Goal: Task Accomplishment & Management: Manage account settings

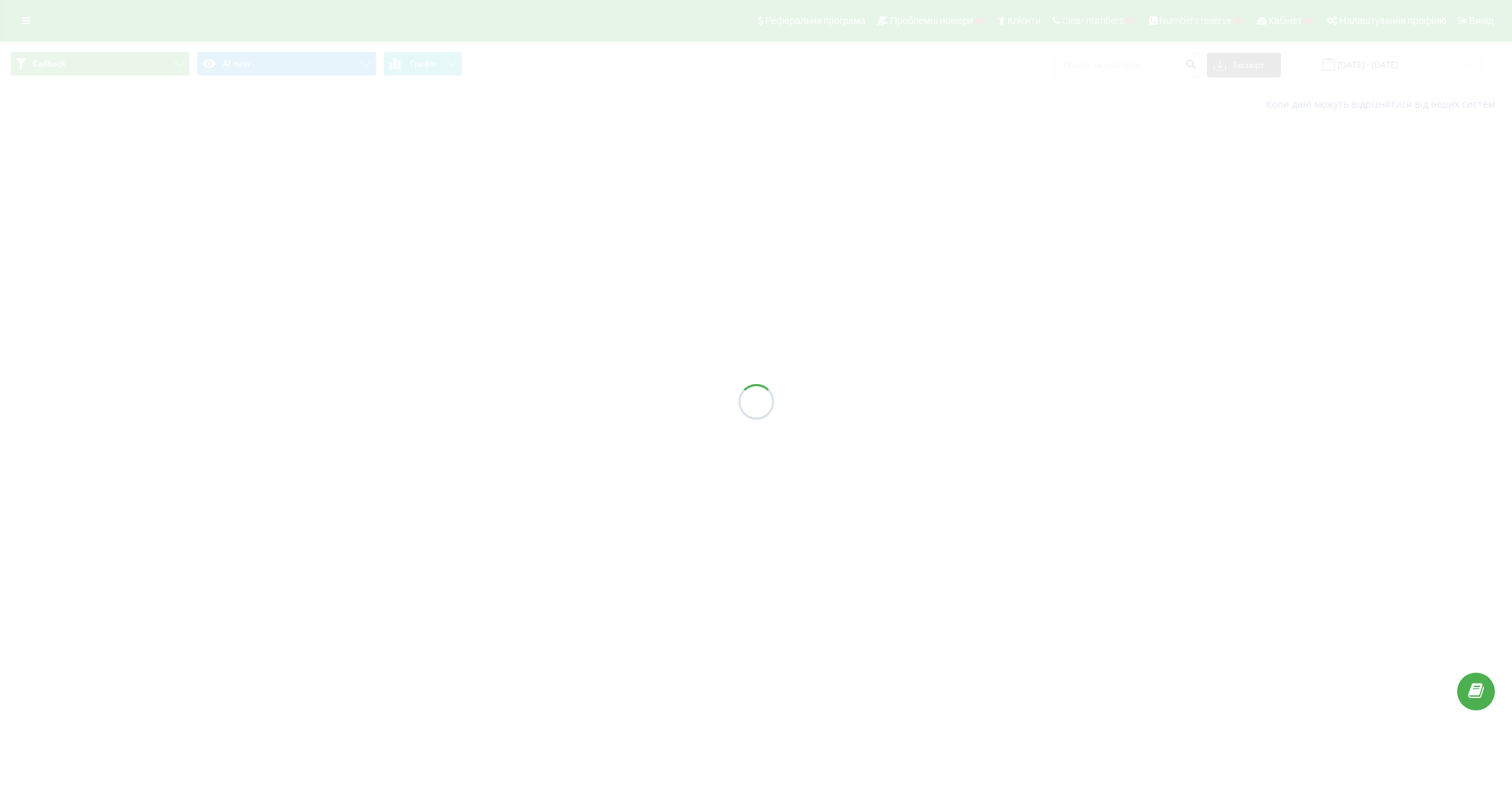
click at [74, 68] on div "Callback AI new Графік Експорт .csv .xls .xlsx [DATE] - [DATE] Коли дані можуть…" at bounding box center [756, 81] width 1512 height 80
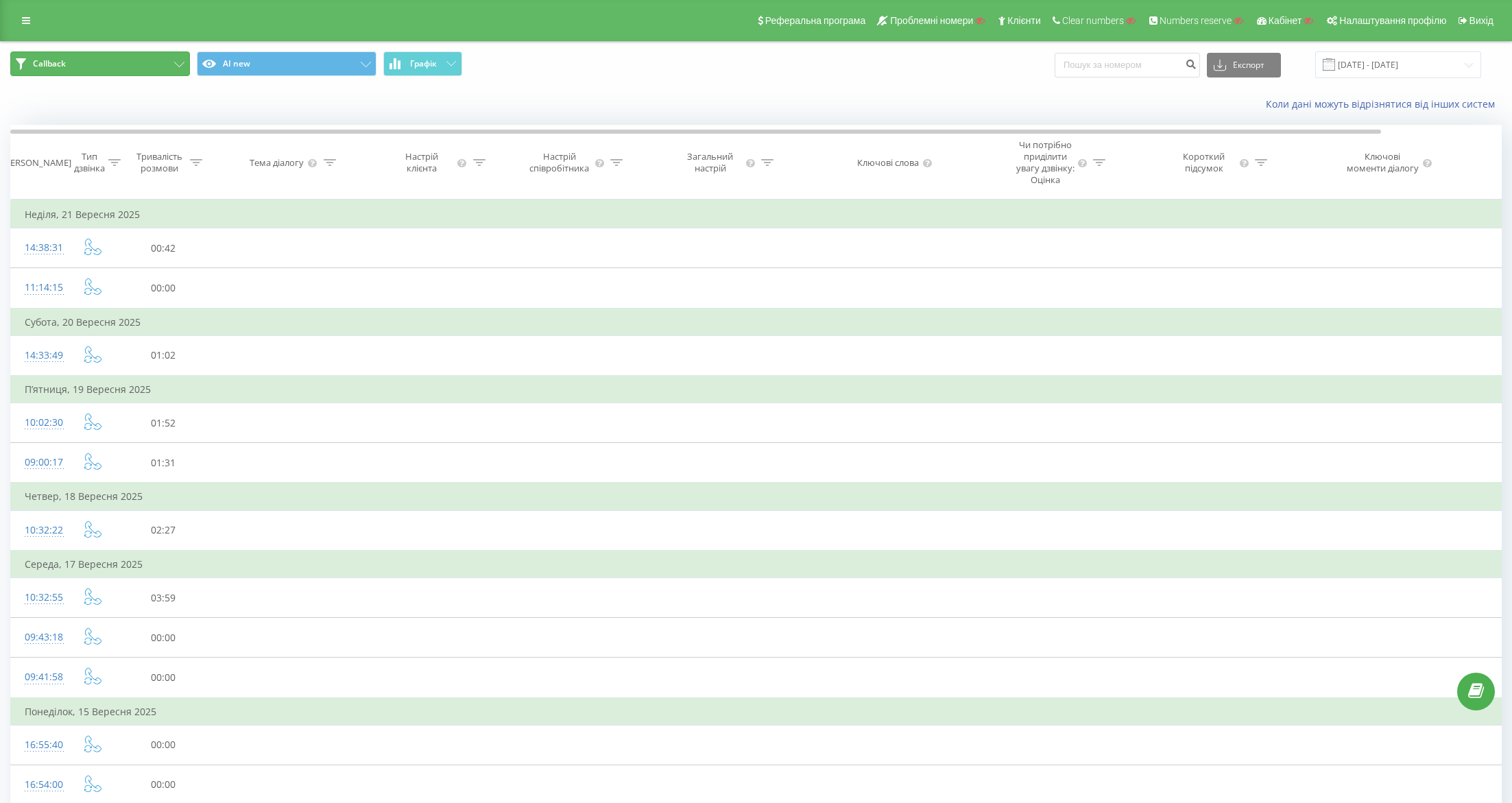
click at [85, 65] on button "Callback" at bounding box center [100, 64] width 179 height 25
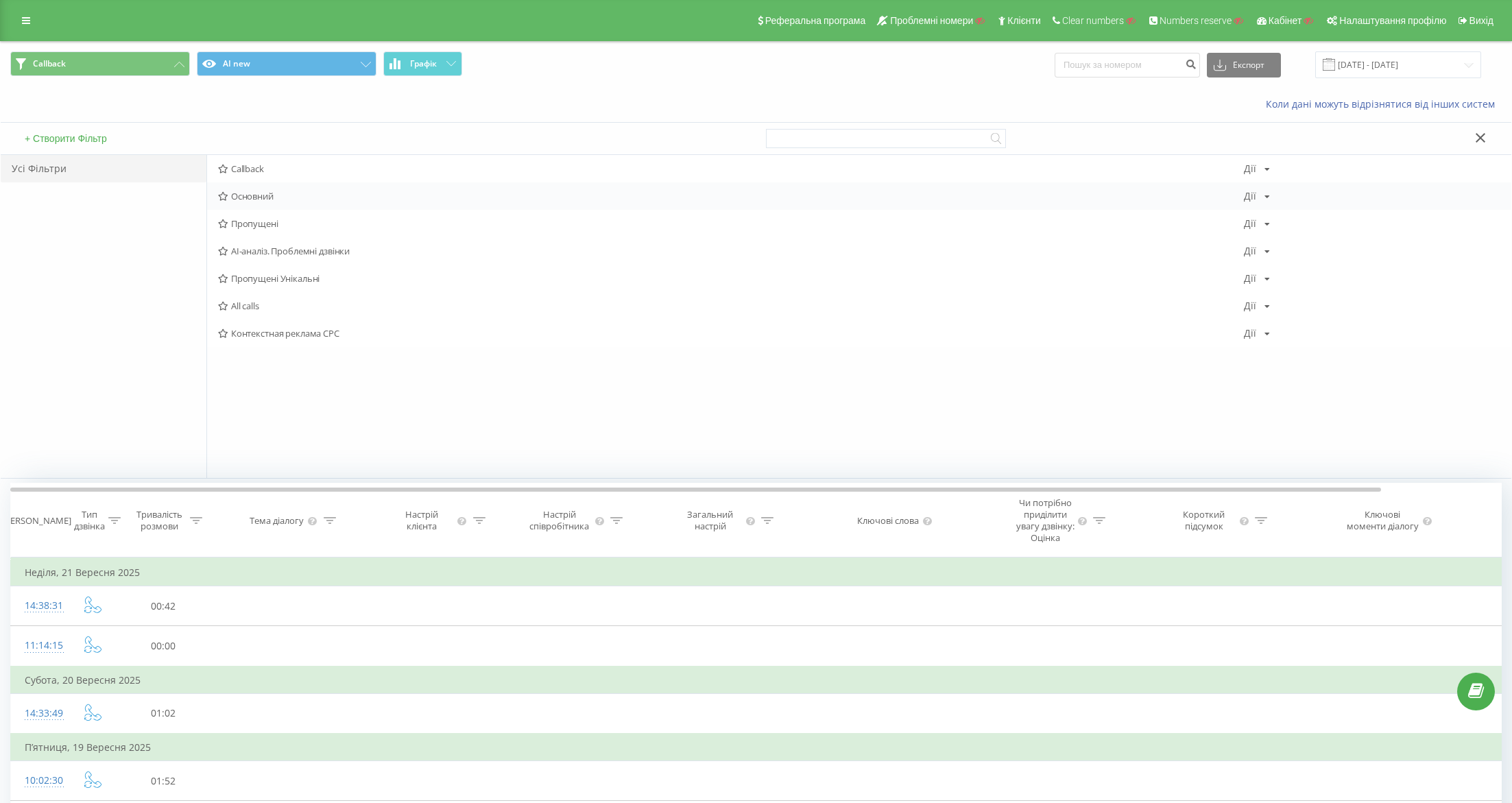
click at [240, 197] on span "Основний" at bounding box center [731, 196] width 1026 height 10
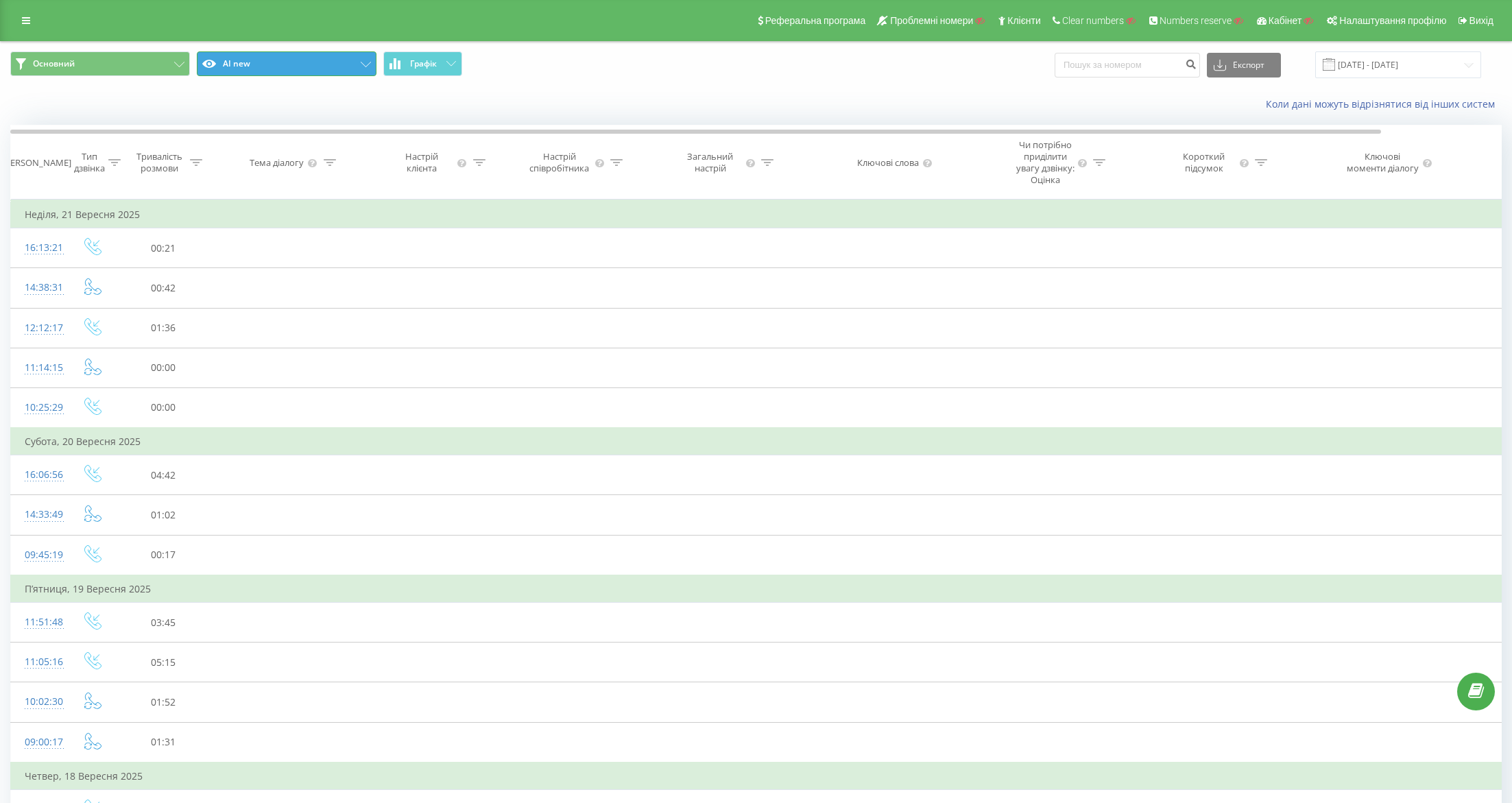
click at [265, 59] on button "AI new" at bounding box center [286, 64] width 179 height 25
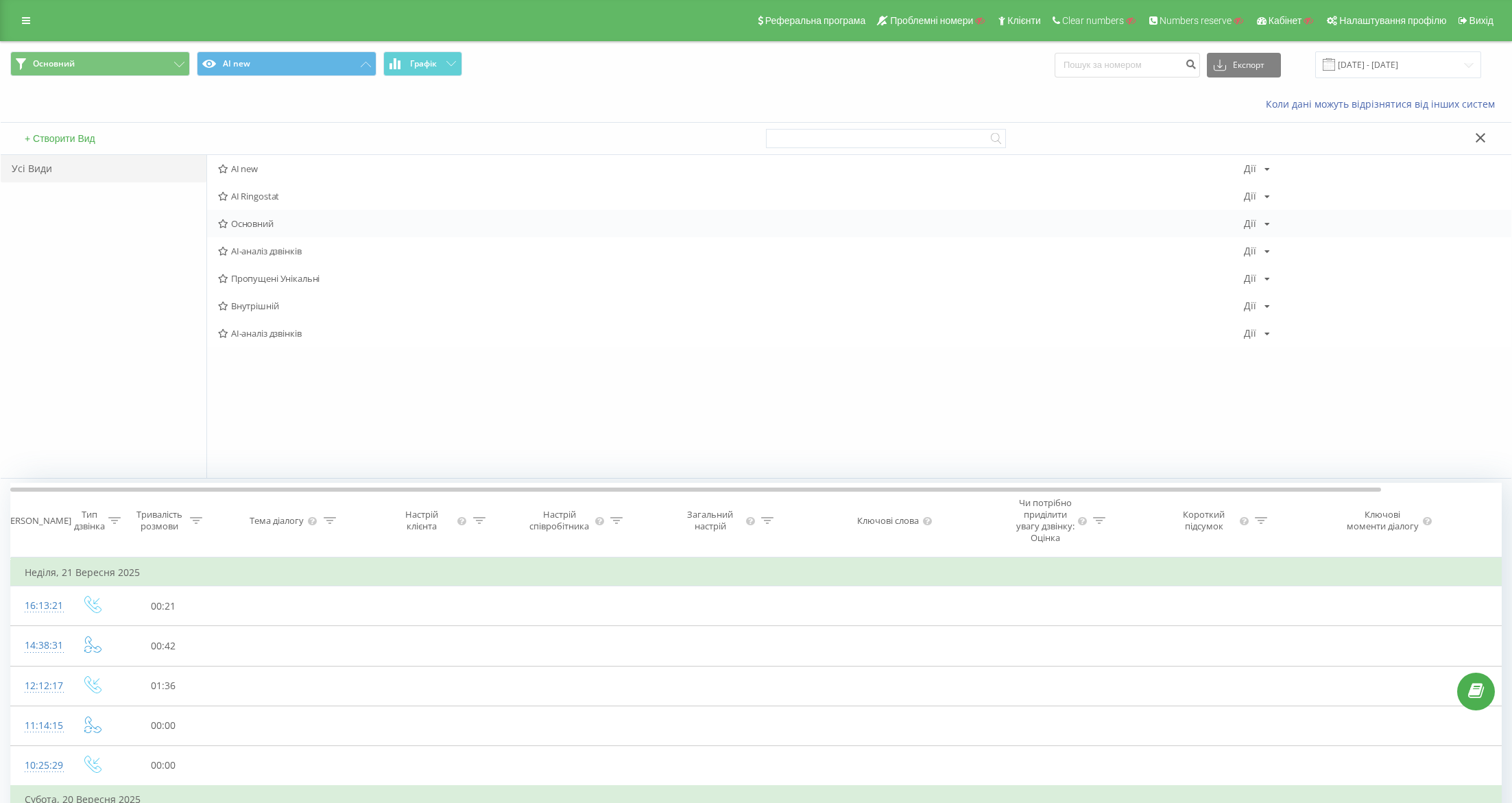
click at [265, 224] on span "Основний" at bounding box center [731, 223] width 1026 height 10
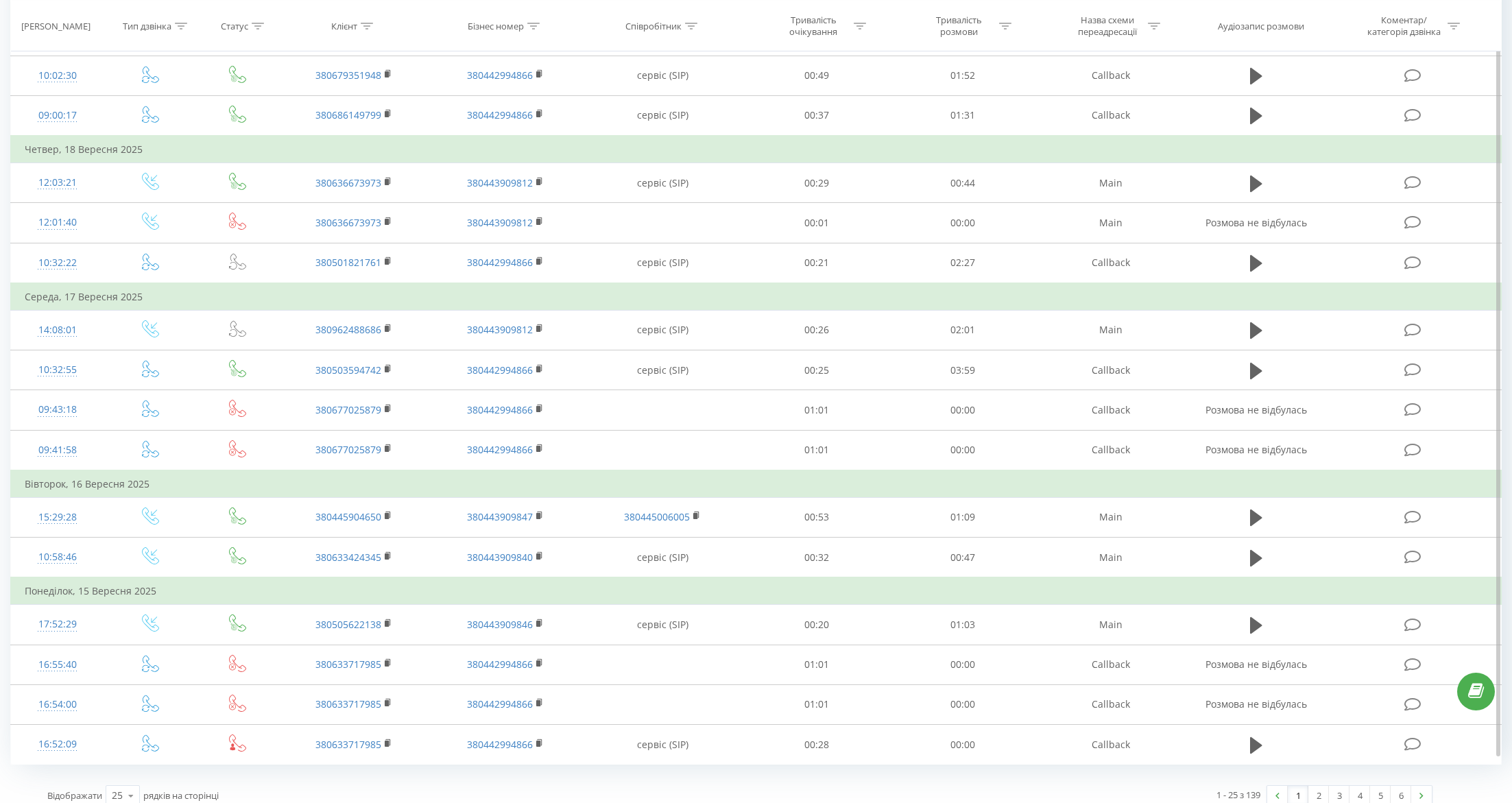
scroll to position [609, 0]
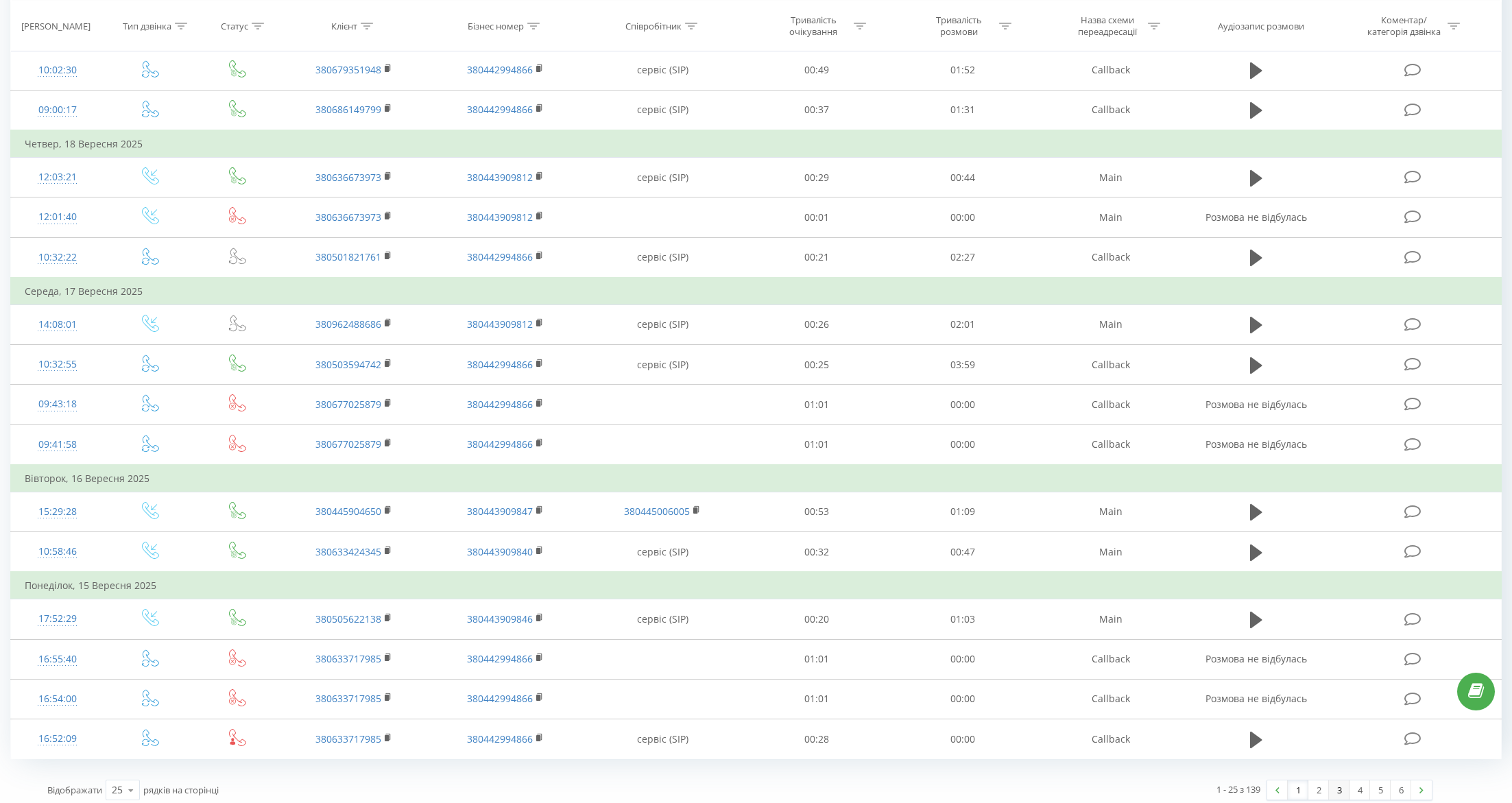
click at [1333, 786] on link "3" at bounding box center [1339, 790] width 21 height 19
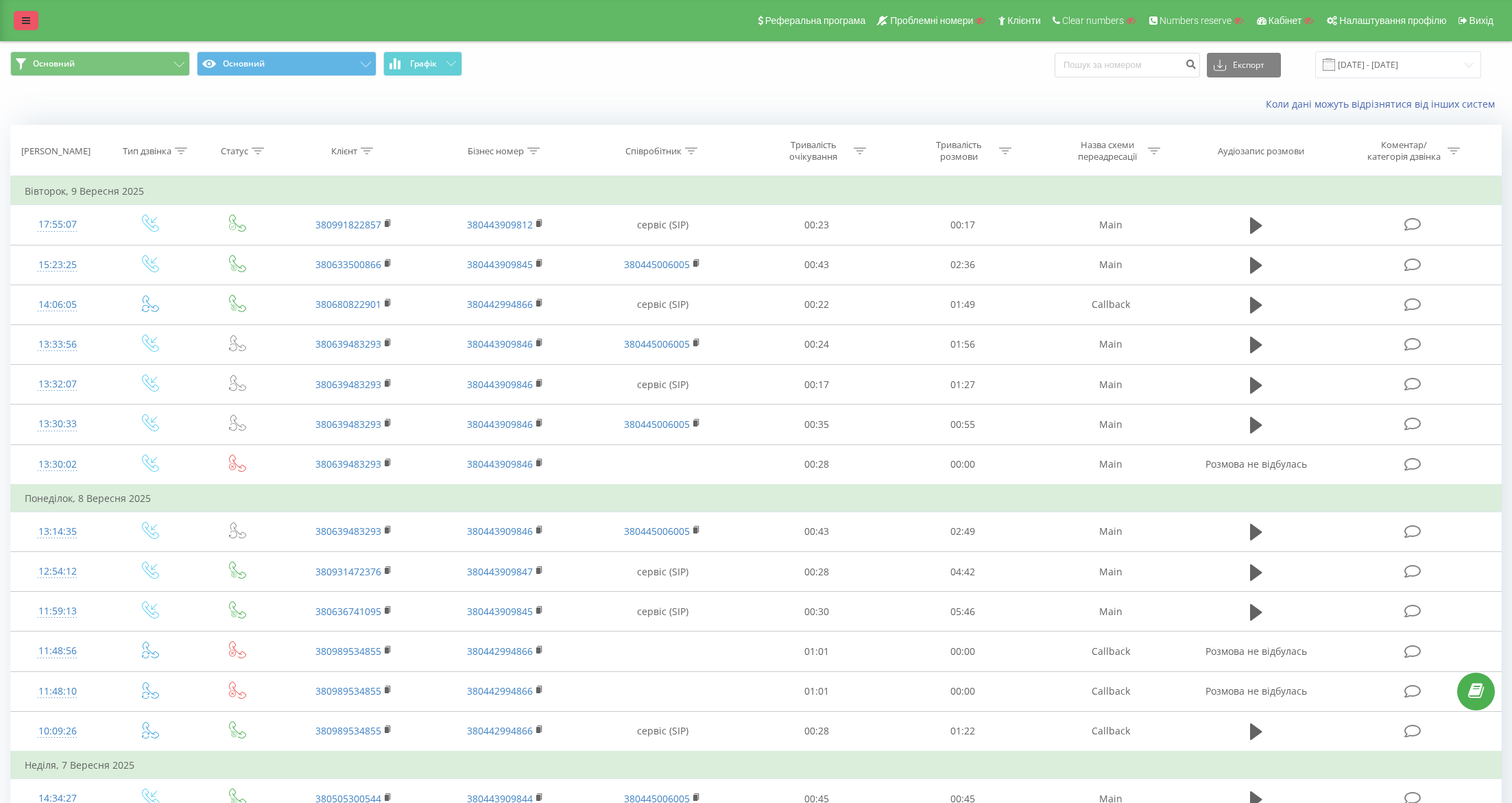
click at [26, 21] on icon at bounding box center [25, 21] width 8 height 10
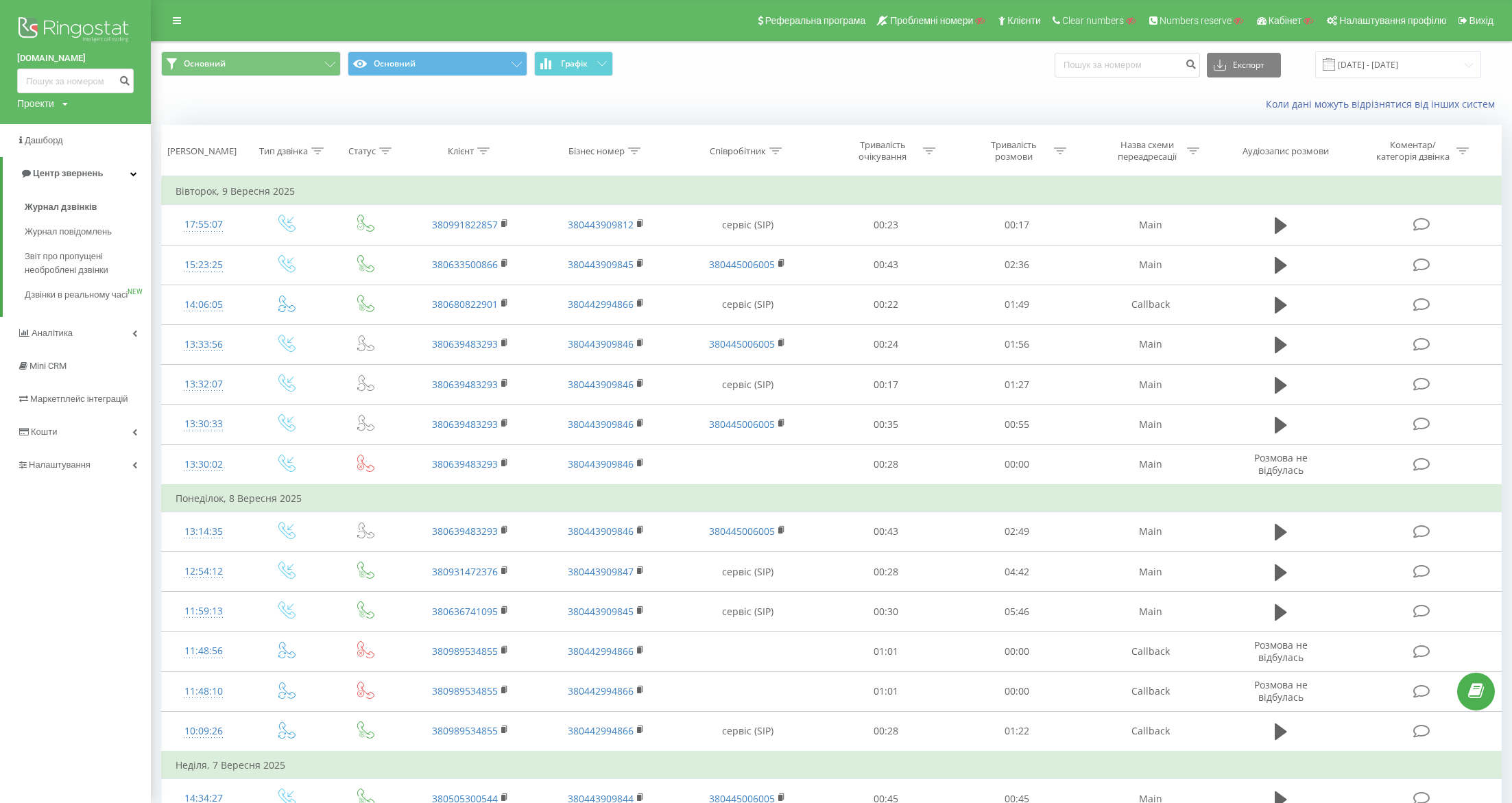
click at [36, 107] on div "Проекти" at bounding box center [35, 103] width 37 height 13
click at [56, 126] on input "text" at bounding box center [56, 125] width 68 height 20
paste input "[DOMAIN_NAME]"
type input "[DOMAIN_NAME]"
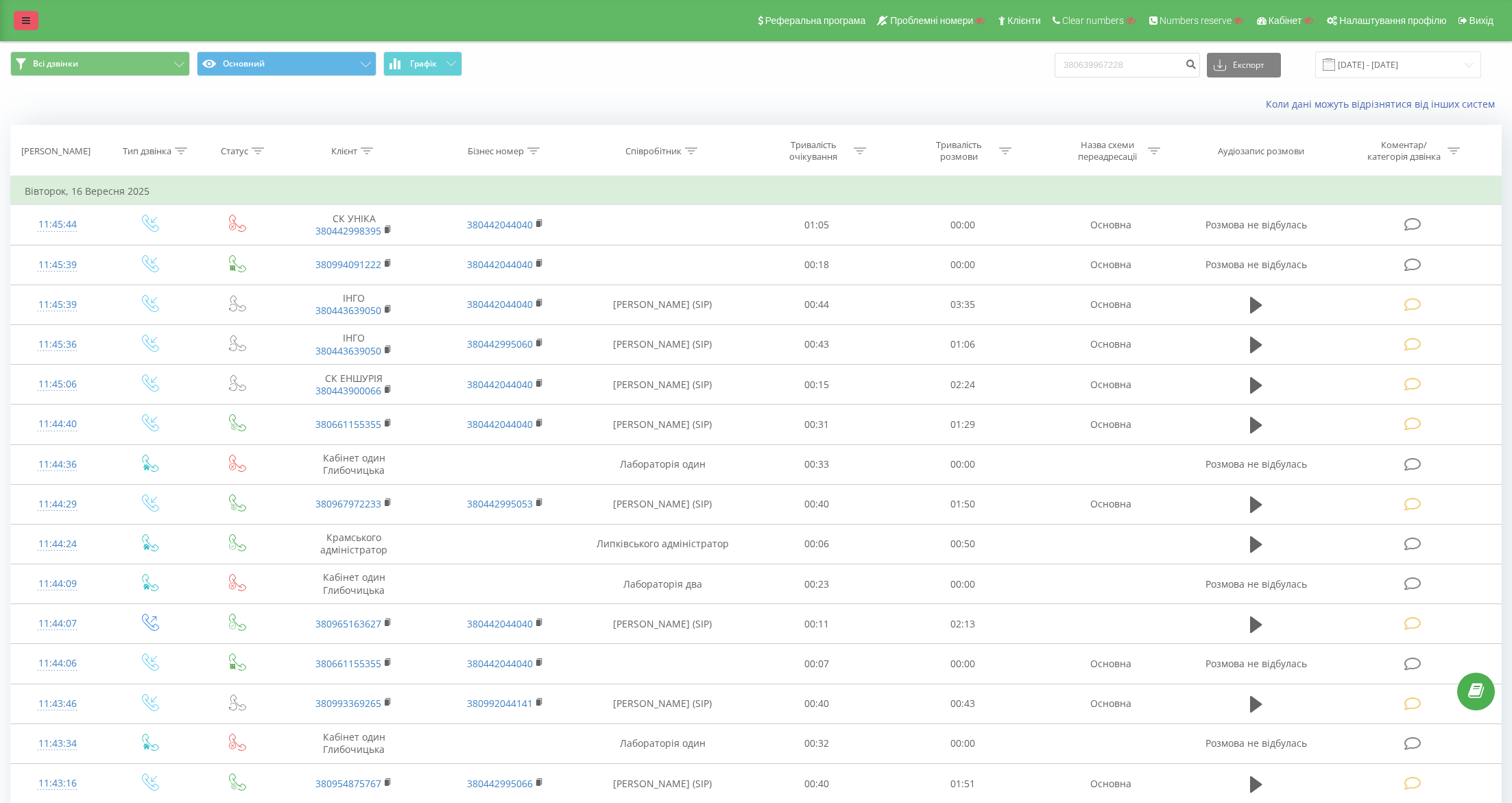
click at [22, 25] on icon at bounding box center [25, 21] width 8 height 10
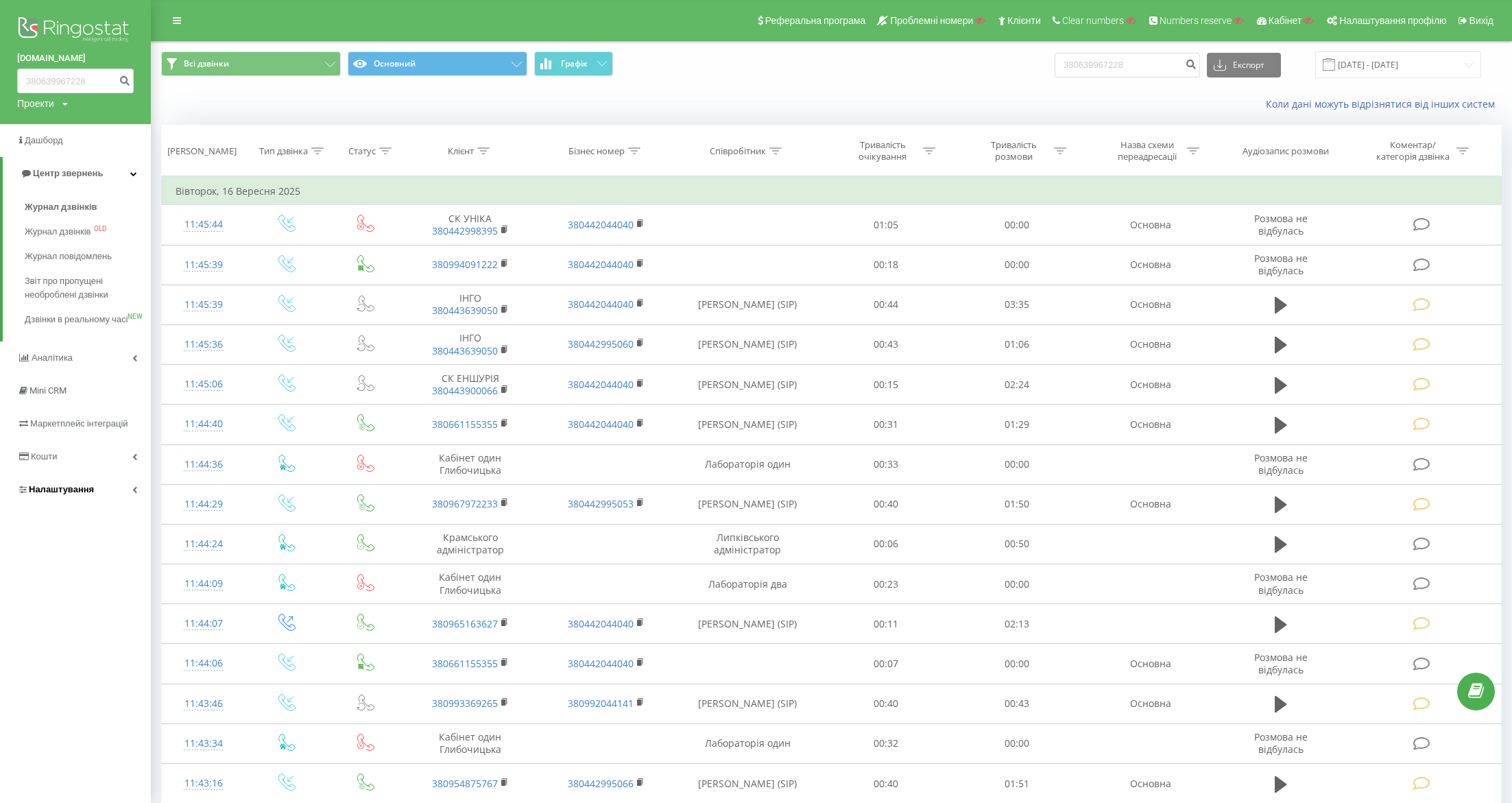
click at [39, 494] on span "Налаштування" at bounding box center [61, 489] width 65 height 10
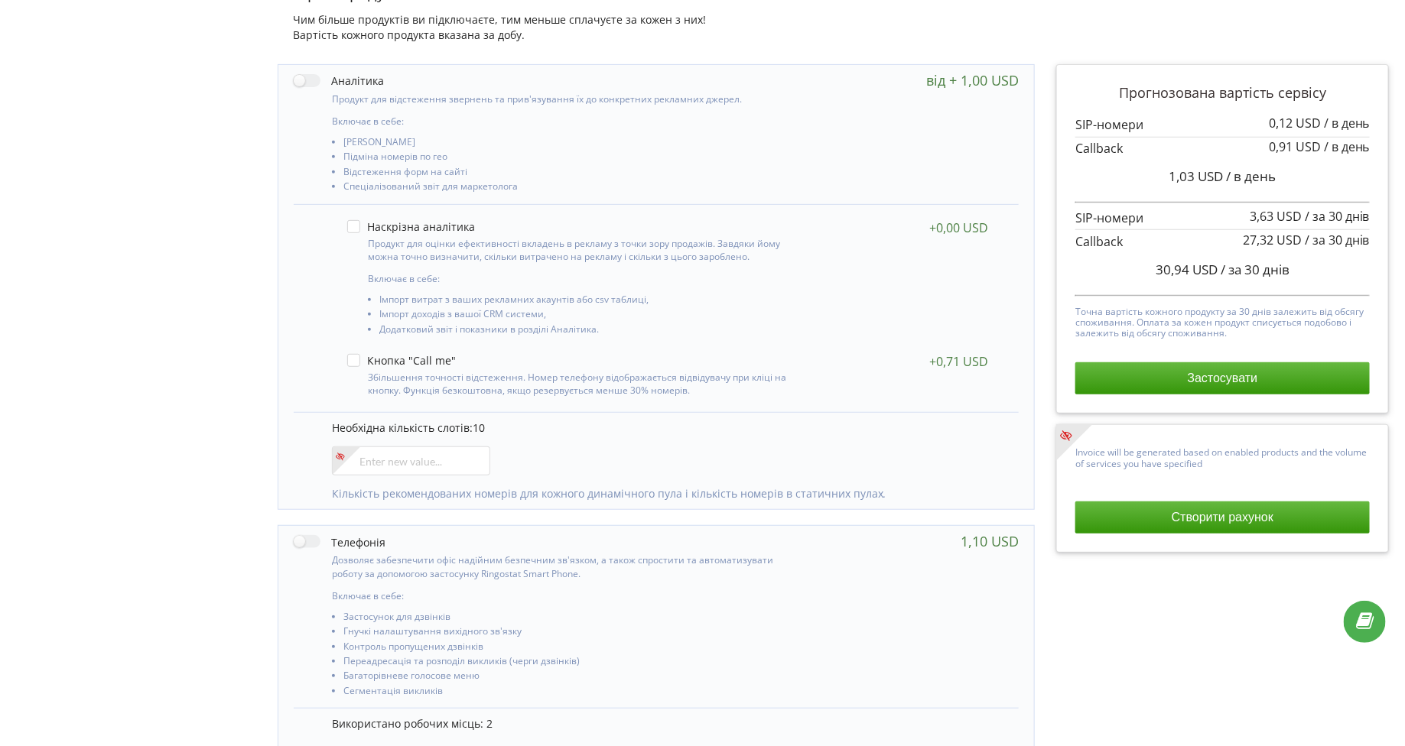
scroll to position [262, 0]
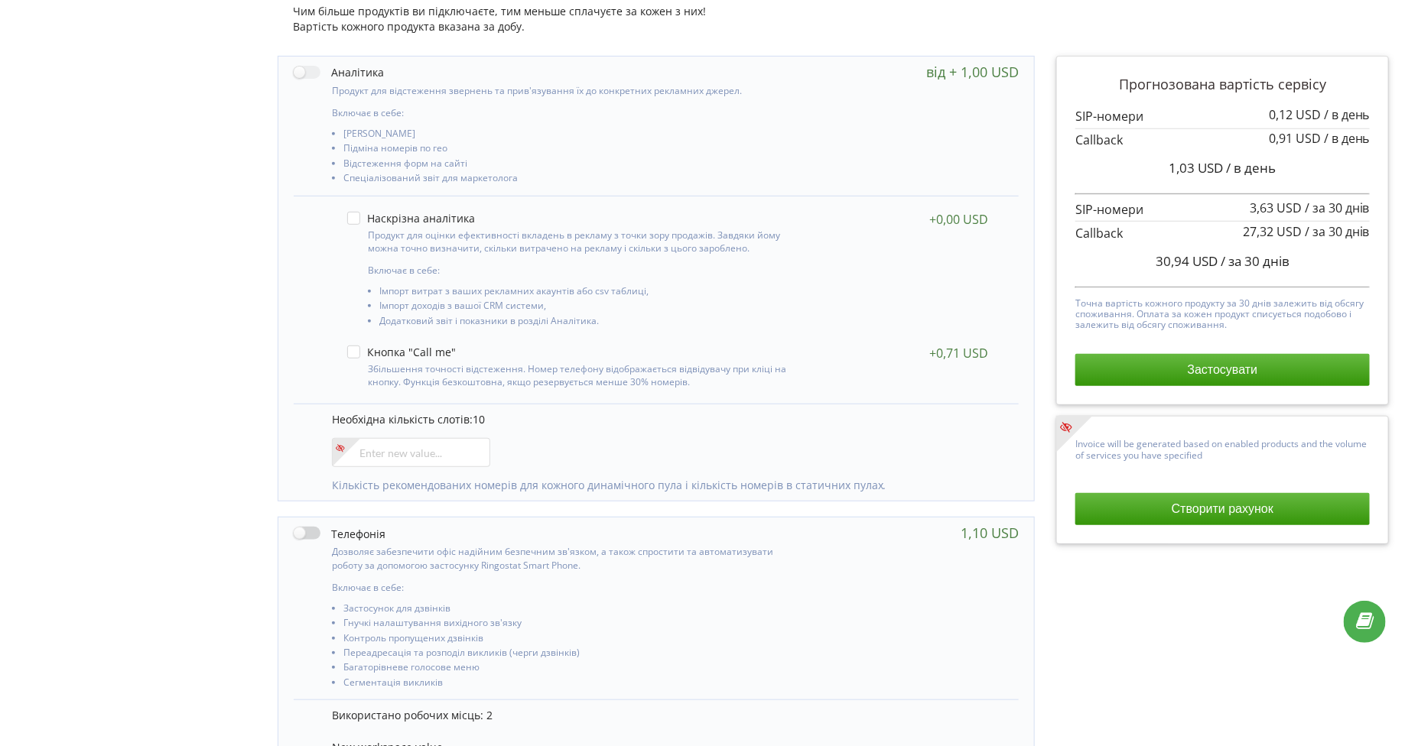
click at [307, 531] on label at bounding box center [340, 533] width 92 height 16
checkbox input "true"
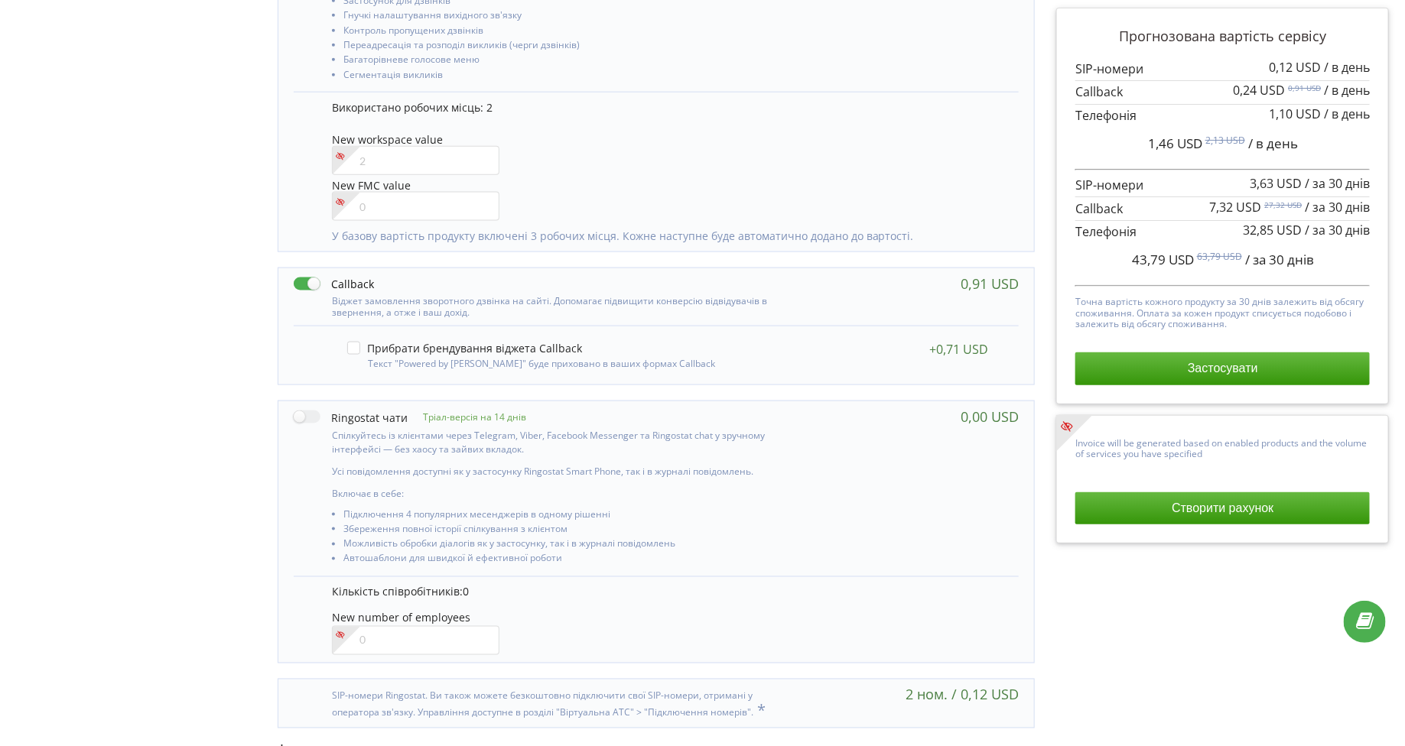
scroll to position [872, 0]
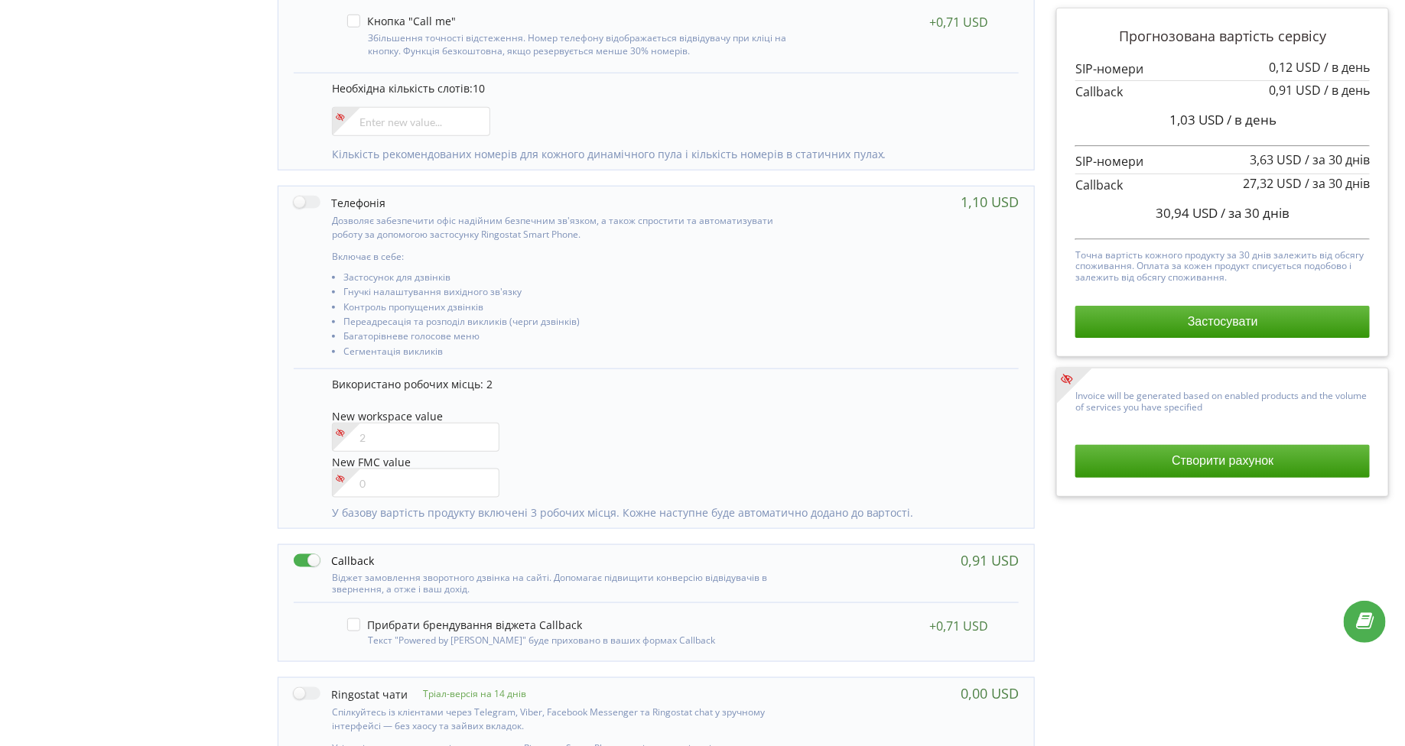
scroll to position [570, 0]
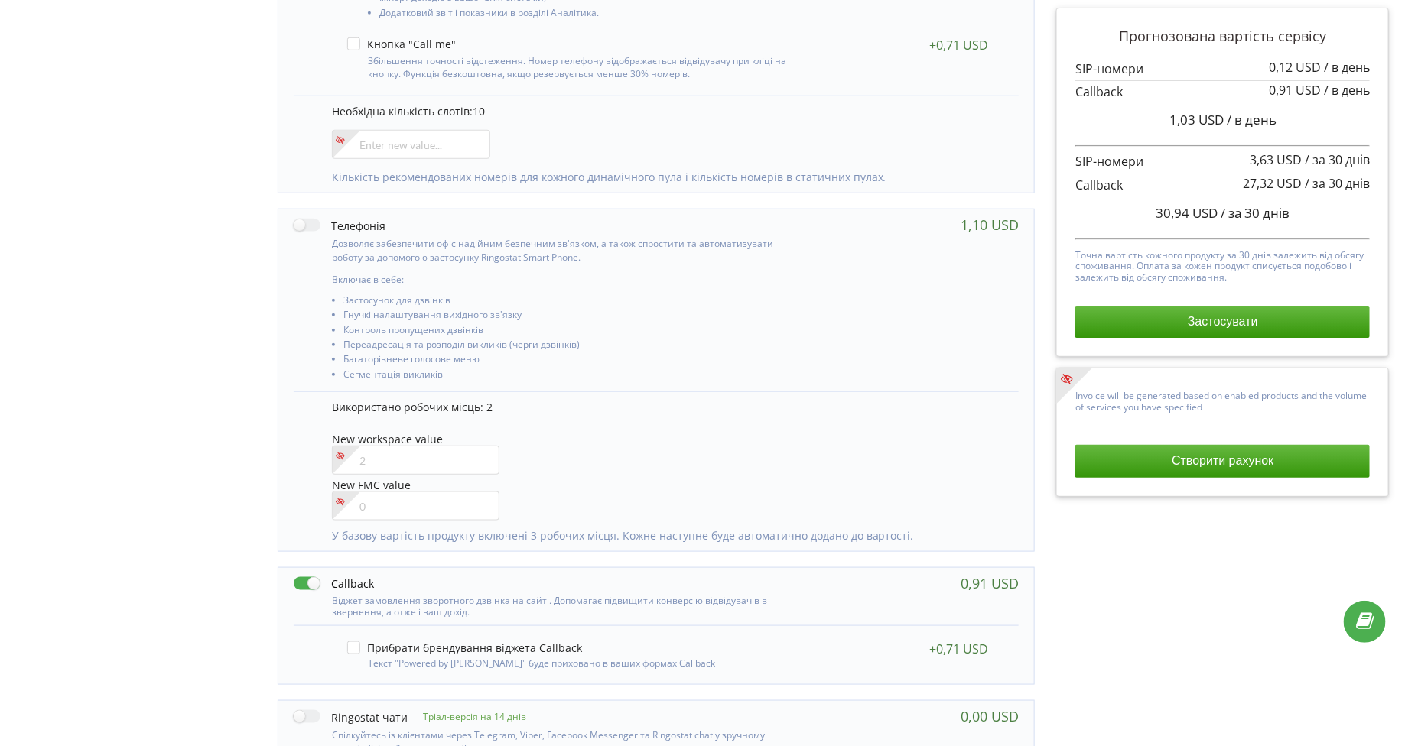
click at [313, 233] on div "Дозволяє забезпечити офіс надійним безпечним зв'язком, а також спростити та авт…" at bounding box center [548, 308] width 508 height 151
click at [307, 219] on label at bounding box center [340, 225] width 92 height 16
checkbox input "true"
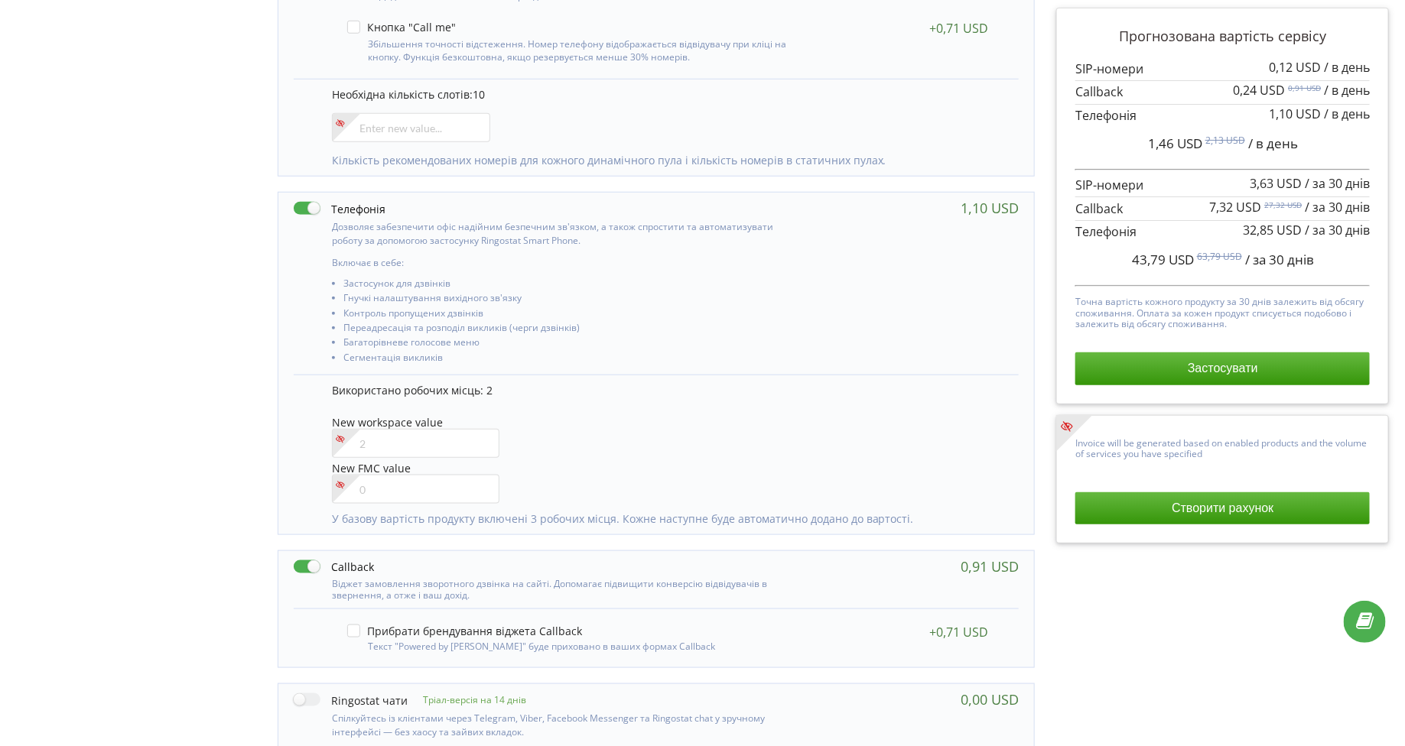
scroll to position [590, 0]
click at [304, 557] on label at bounding box center [334, 565] width 80 height 16
checkbox input "false"
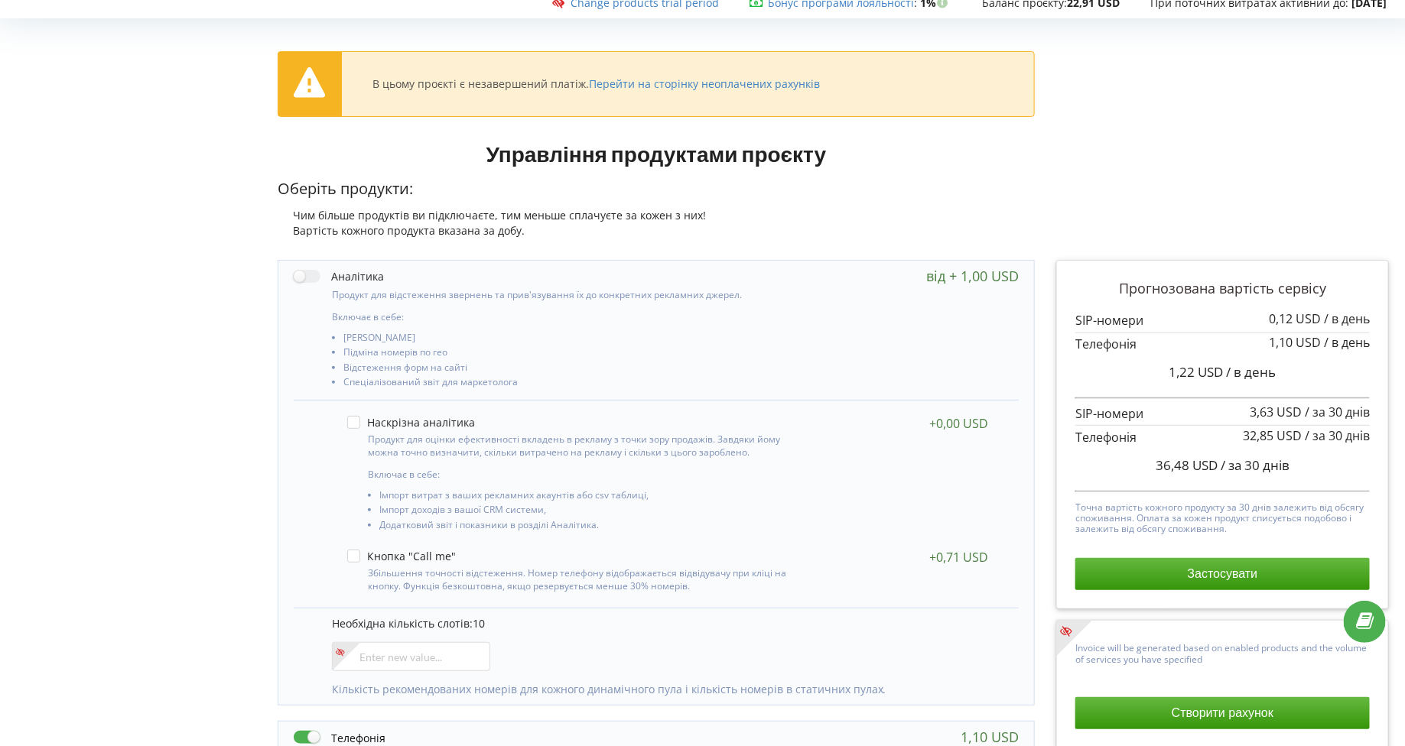
scroll to position [0, 0]
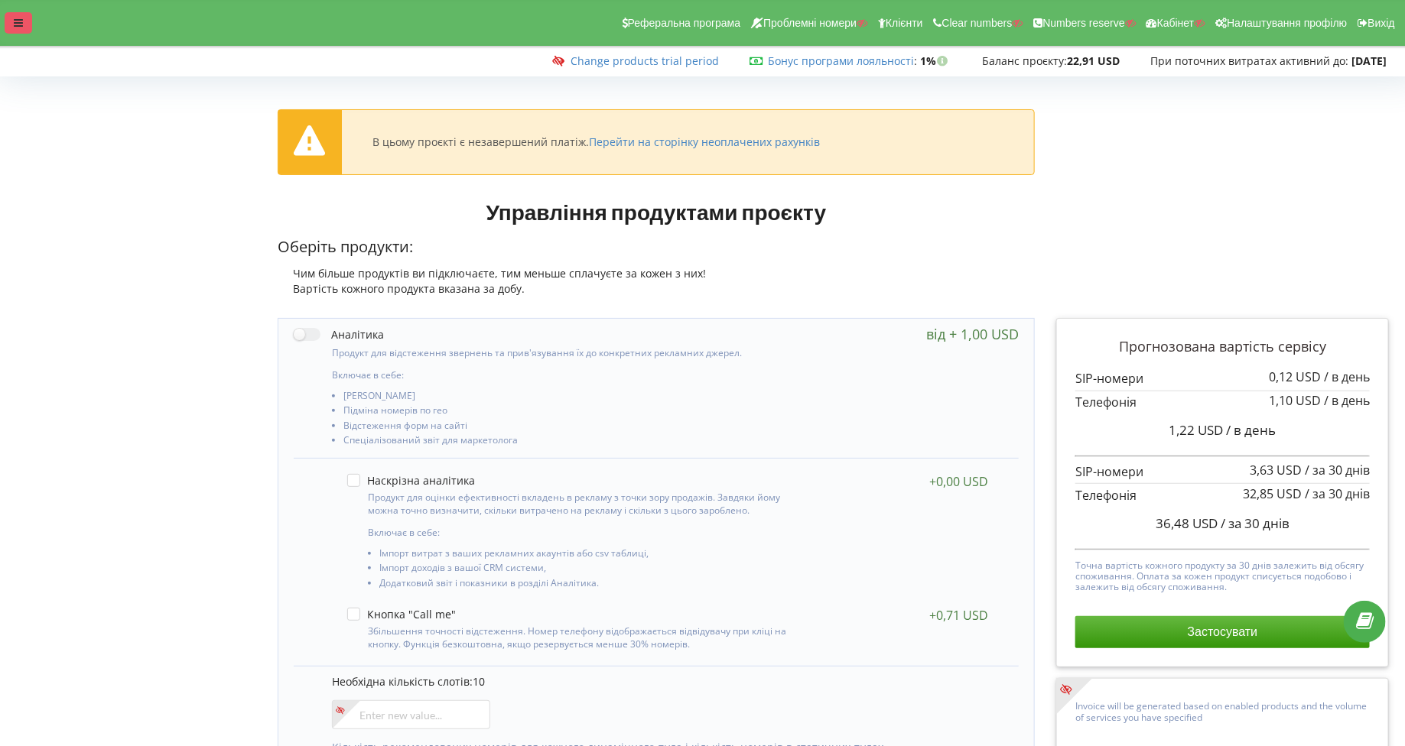
click at [16, 29] on div at bounding box center [19, 22] width 28 height 21
